Goal: Check status: Check status

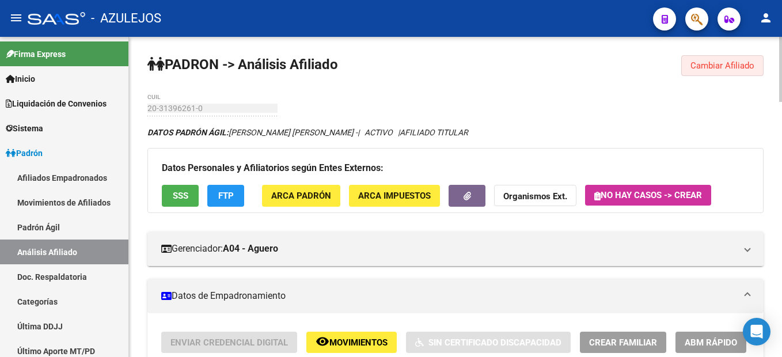
click at [701, 63] on span "Cambiar Afiliado" at bounding box center [722, 65] width 64 height 10
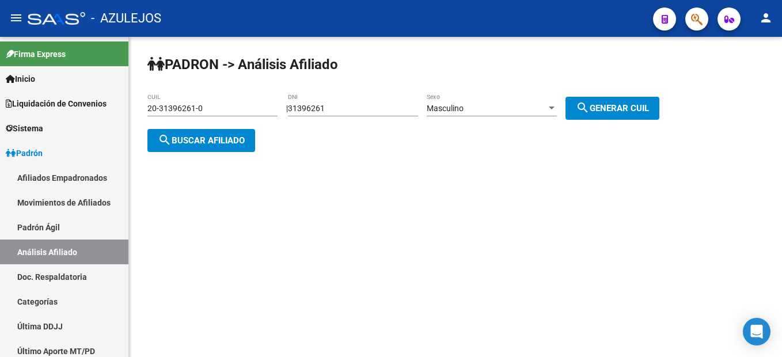
click at [397, 98] on div "31396261 DNI" at bounding box center [353, 104] width 130 height 23
drag, startPoint x: 377, startPoint y: 109, endPoint x: 297, endPoint y: 111, distance: 80.7
click at [297, 111] on div "| 31396261 DNI Masculino Sexo search Generar CUIL" at bounding box center [477, 108] width 382 height 9
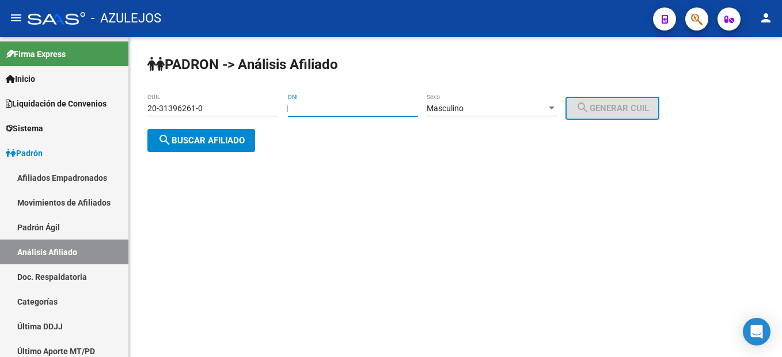
paste input "28975723"
type input "28975723"
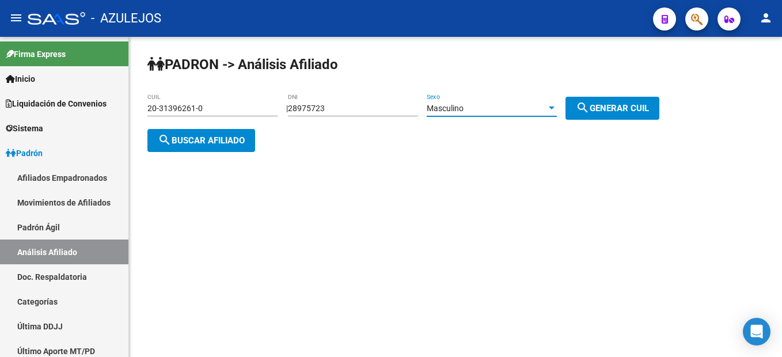
click at [464, 107] on span "Masculino" at bounding box center [445, 108] width 37 height 9
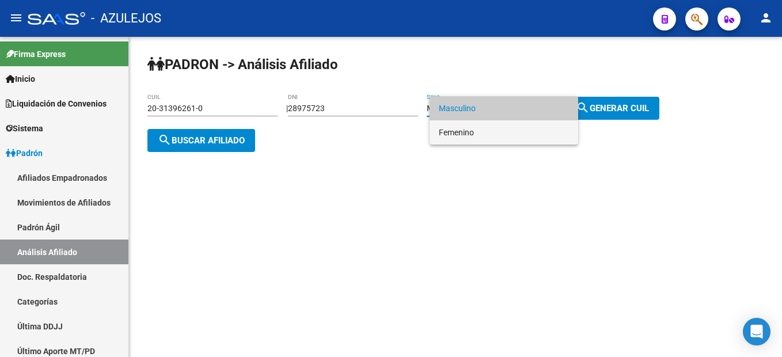
click at [464, 128] on span "Femenino" at bounding box center [504, 132] width 130 height 24
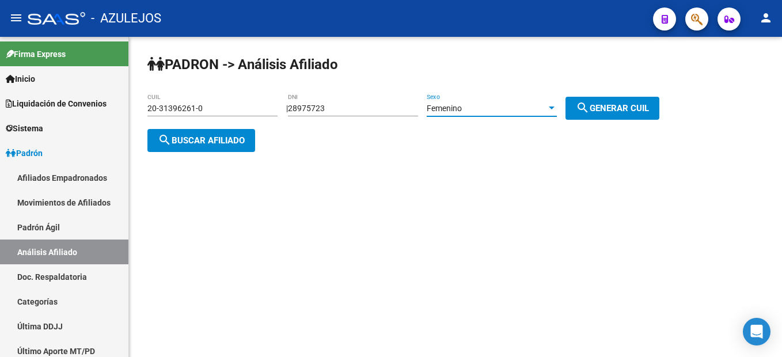
click at [589, 104] on button "search Generar CUIL" at bounding box center [612, 108] width 94 height 23
type input "27-28975723-1"
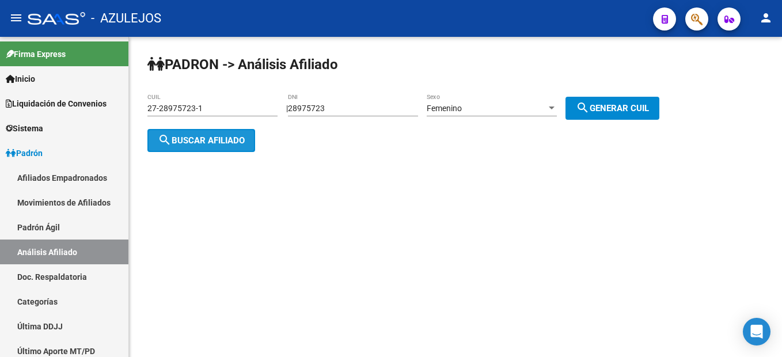
click at [150, 147] on button "search Buscar afiliado" at bounding box center [201, 140] width 108 height 23
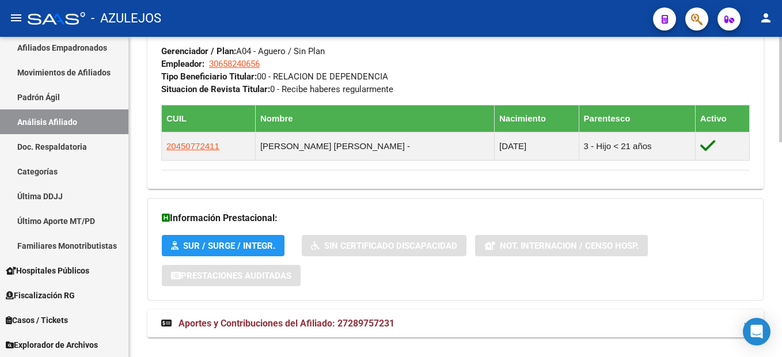
scroll to position [654, 0]
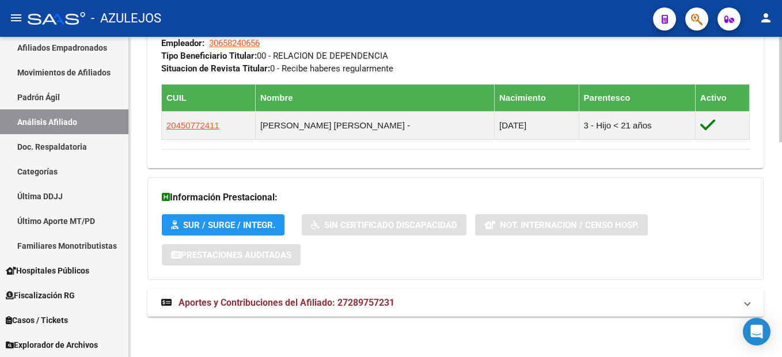
click at [250, 305] on span "Aportes y Contribuciones del Afiliado: 27289757231" at bounding box center [287, 302] width 216 height 11
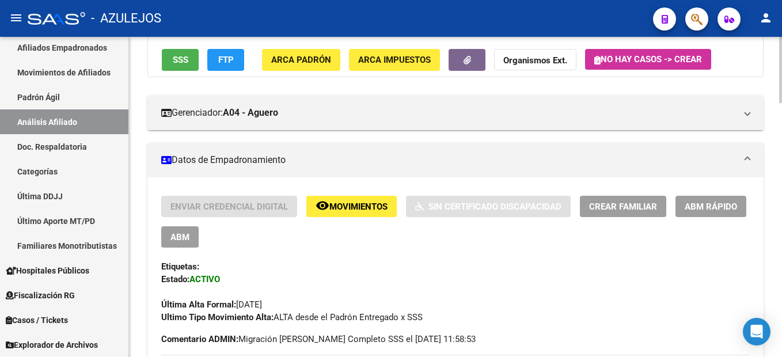
scroll to position [21, 0]
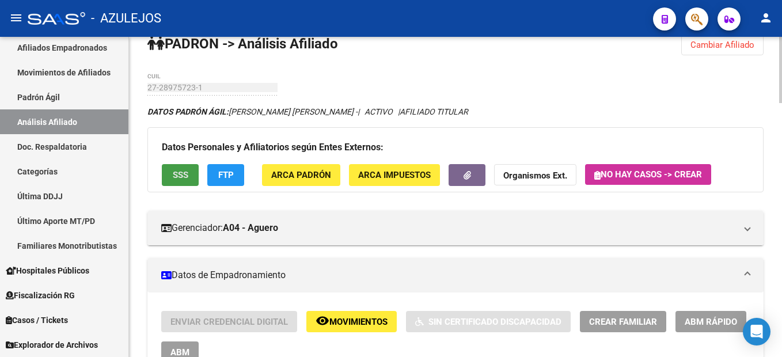
click at [181, 182] on button "SSS" at bounding box center [180, 174] width 37 height 21
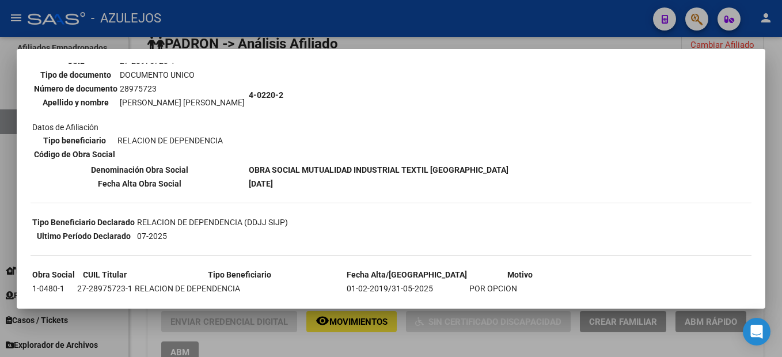
scroll to position [173, 0]
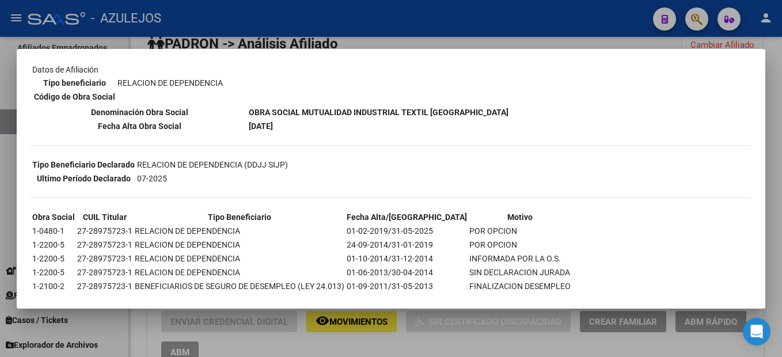
click at [404, 45] on div at bounding box center [391, 178] width 782 height 357
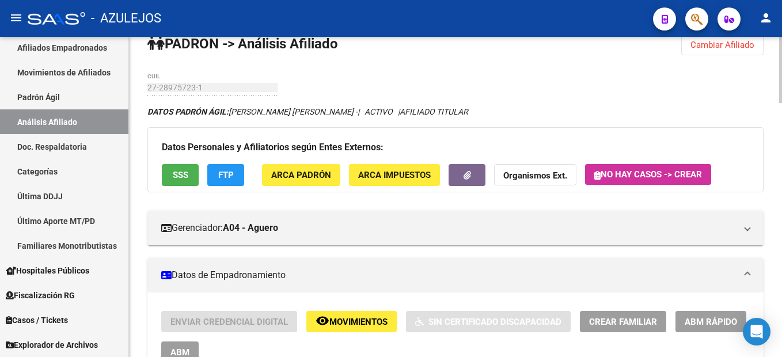
scroll to position [0, 0]
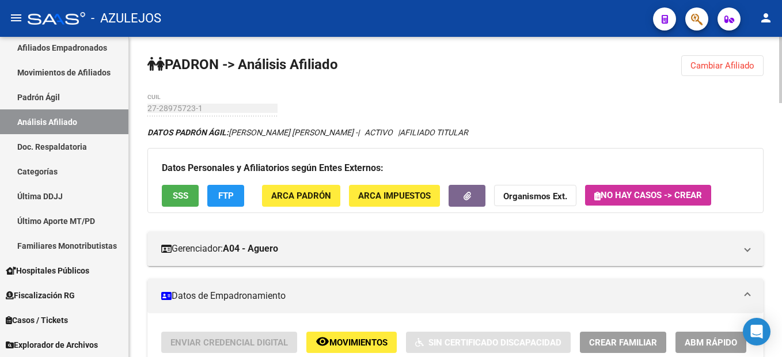
click at [756, 64] on button "Cambiar Afiliado" at bounding box center [722, 65] width 82 height 21
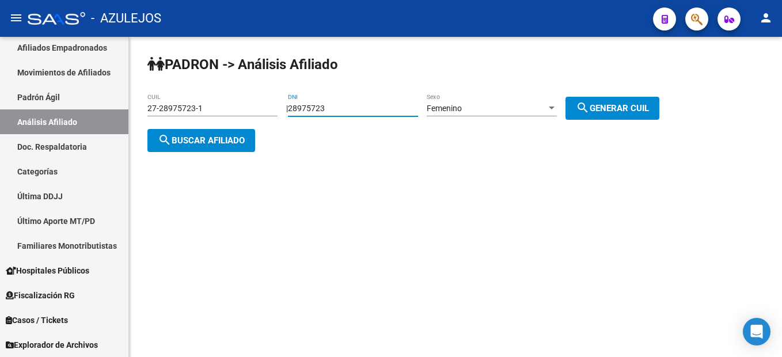
drag, startPoint x: 386, startPoint y: 112, endPoint x: 295, endPoint y: 103, distance: 91.4
click at [295, 104] on div "| 28975723 DNI Femenino Sexo search Generar CUIL" at bounding box center [477, 108] width 382 height 9
paste input "26785489"
type input "26785489"
click at [518, 109] on div "Femenino" at bounding box center [487, 109] width 120 height 10
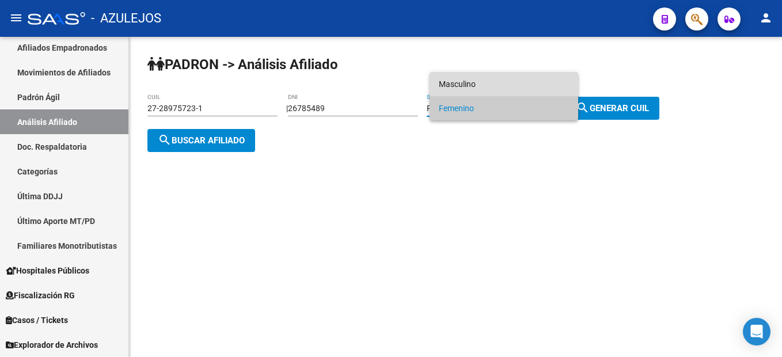
click at [451, 81] on span "Masculino" at bounding box center [504, 84] width 130 height 24
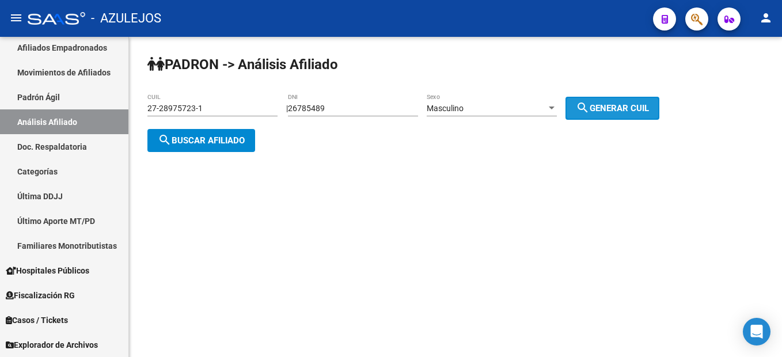
click at [590, 104] on mat-icon "search" at bounding box center [583, 108] width 14 height 14
type input "20-26785489-1"
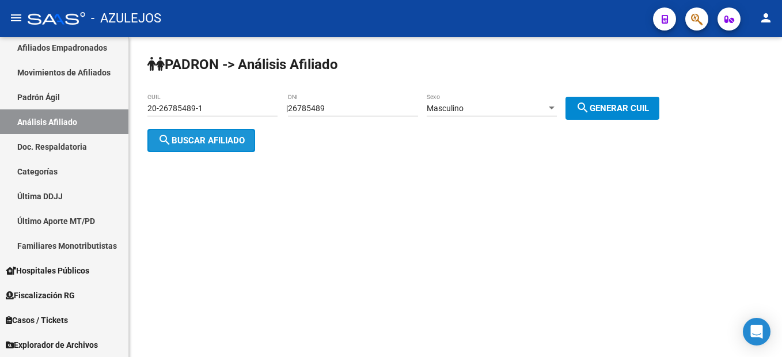
click at [200, 146] on button "search Buscar afiliado" at bounding box center [201, 140] width 108 height 23
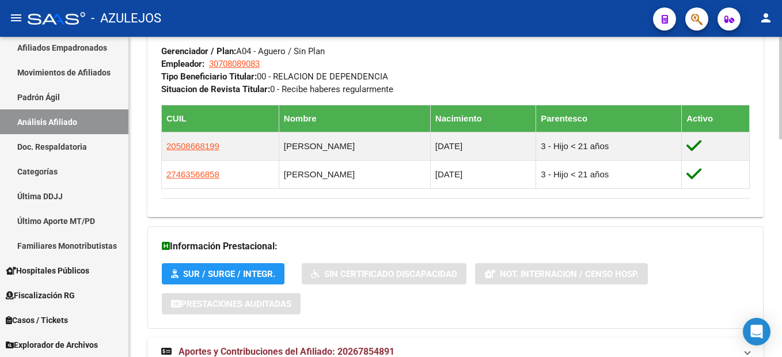
scroll to position [682, 0]
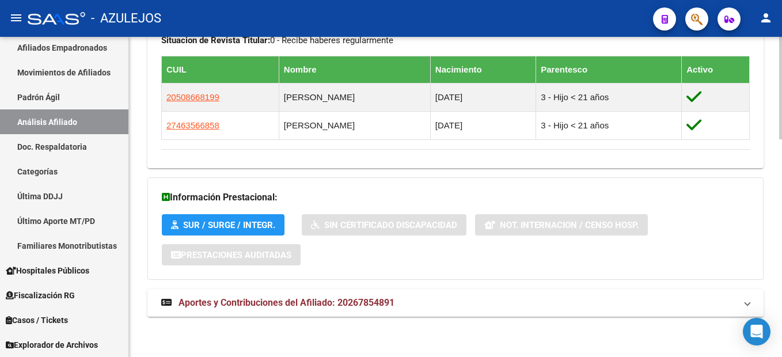
click at [327, 305] on span "Aportes y Contribuciones del Afiliado: 20267854891" at bounding box center [287, 302] width 216 height 11
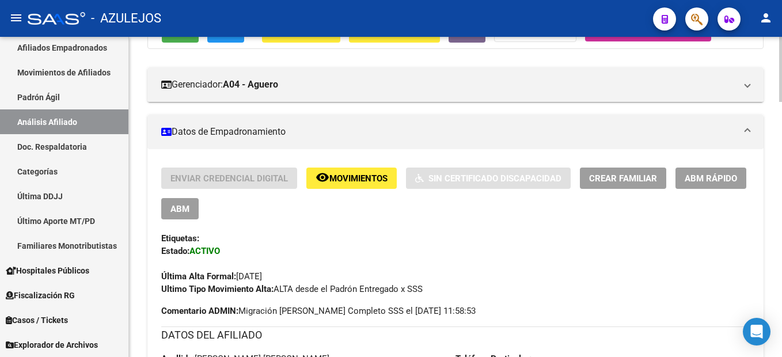
scroll to position [0, 0]
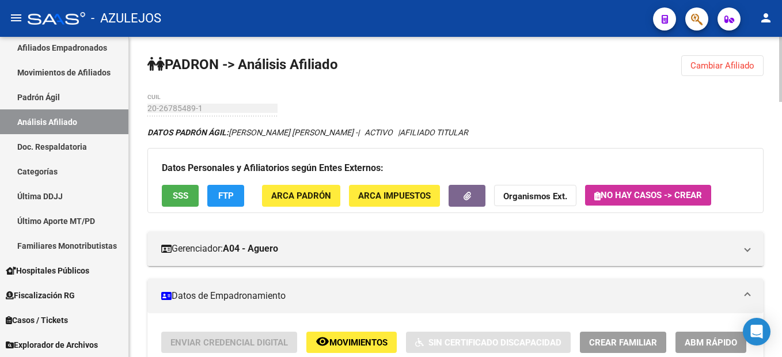
click at [702, 65] on span "Cambiar Afiliado" at bounding box center [722, 65] width 64 height 10
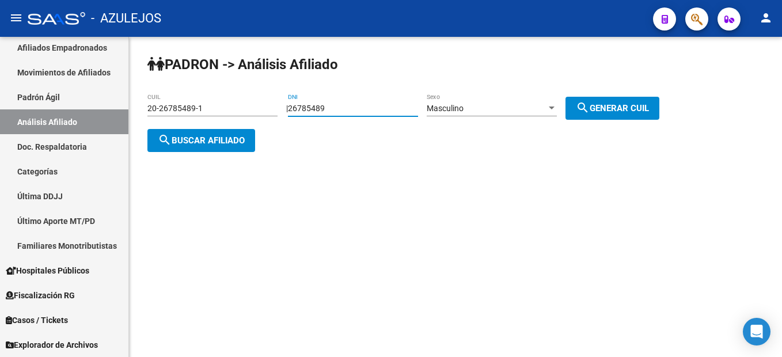
drag, startPoint x: 344, startPoint y: 104, endPoint x: 300, endPoint y: 105, distance: 43.8
click at [300, 105] on input "26785489" at bounding box center [353, 109] width 130 height 10
type input "92794000"
click at [499, 107] on div "Masculino" at bounding box center [487, 109] width 120 height 10
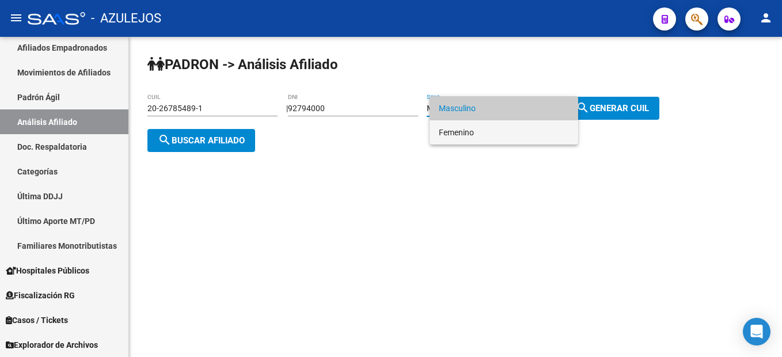
click at [492, 134] on span "Femenino" at bounding box center [504, 132] width 130 height 24
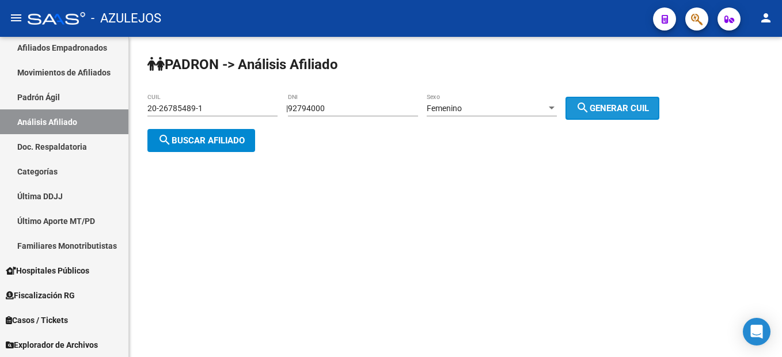
click at [584, 108] on button "search Generar CUIL" at bounding box center [612, 108] width 94 height 23
type input "27-92794000-6"
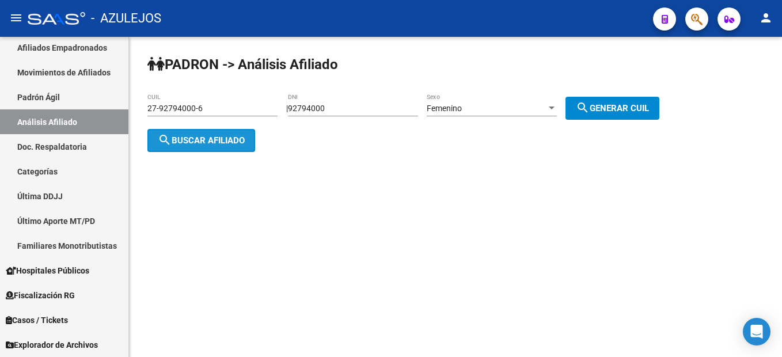
click at [203, 145] on button "search Buscar afiliado" at bounding box center [201, 140] width 108 height 23
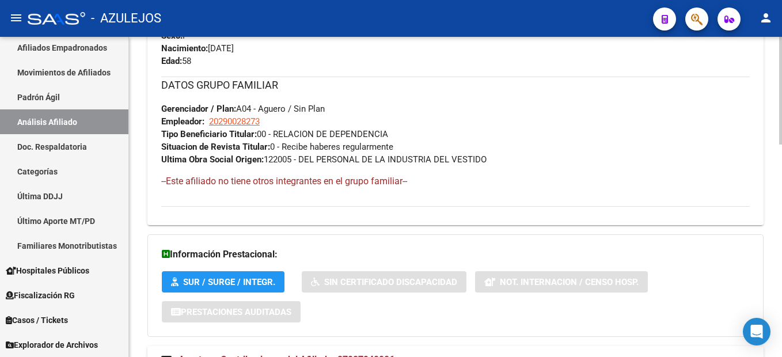
scroll to position [633, 0]
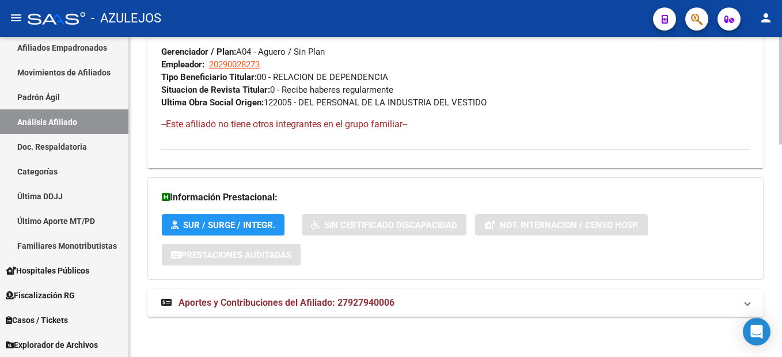
click at [277, 302] on span "Aportes y Contribuciones del Afiliado: 27927940006" at bounding box center [287, 302] width 216 height 11
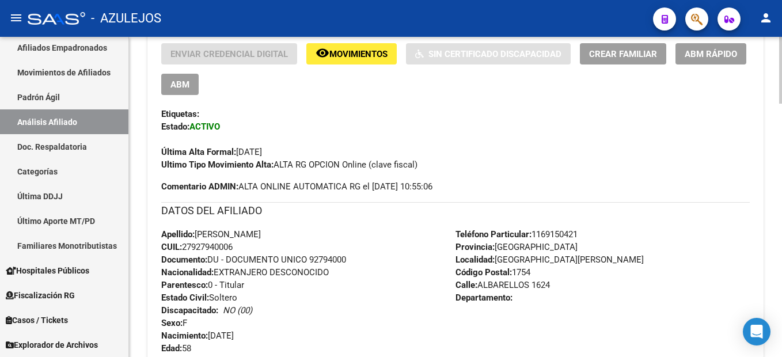
scroll to position [116, 0]
